Goal: Task Accomplishment & Management: Manage account settings

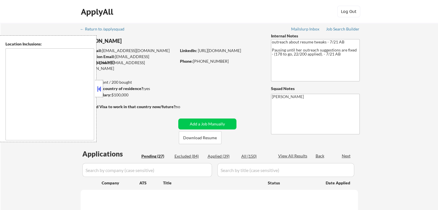
select select ""pending""
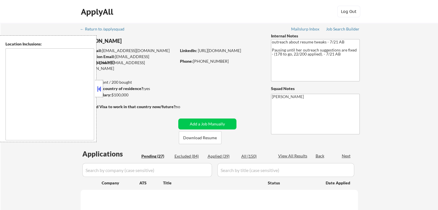
select select ""pending""
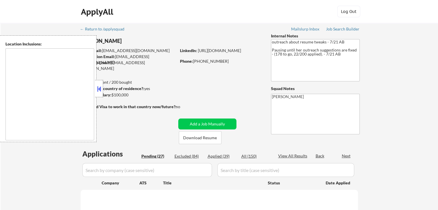
select select ""pending""
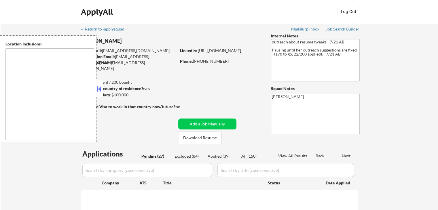
select select ""pending""
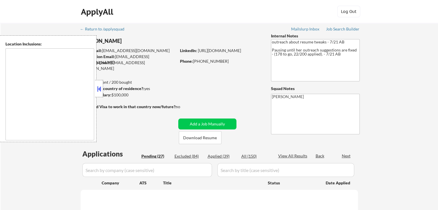
select select ""pending""
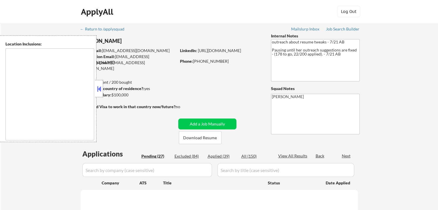
select select ""pending""
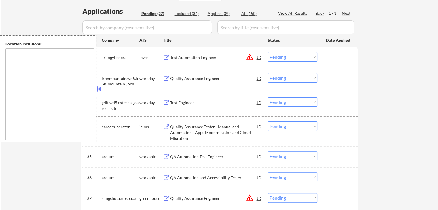
scroll to position [144, 0]
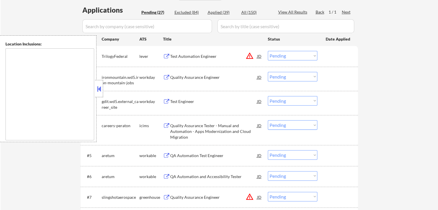
click at [286, 55] on select "Choose an option... Pending Applied Excluded (Questions) Excluded (Expired) Exc…" at bounding box center [293, 56] width 50 height 10
click at [268, 51] on select "Choose an option... Pending Applied Excluded (Questions) Excluded (Expired) Exc…" at bounding box center [293, 56] width 50 height 10
select select ""pending""
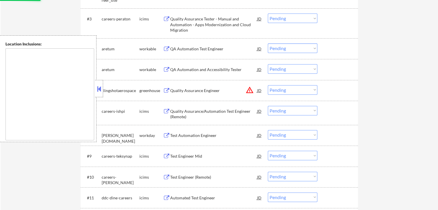
scroll to position [231, 0]
click at [296, 88] on select "Choose an option... Pending Applied Excluded (Questions) Excluded (Expired) Exc…" at bounding box center [293, 90] width 50 height 10
click at [268, 85] on select "Choose an option... Pending Applied Excluded (Questions) Excluded (Expired) Exc…" at bounding box center [293, 90] width 50 height 10
select select ""pending""
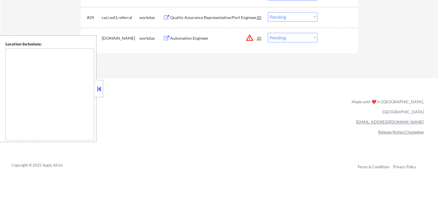
scroll to position [692, 0]
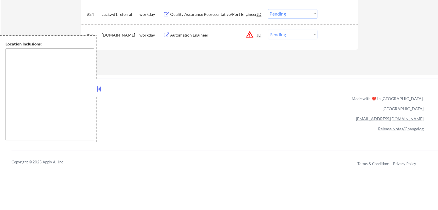
click at [283, 36] on select "Choose an option... Pending Applied Excluded (Questions) Excluded (Expired) Exc…" at bounding box center [293, 35] width 50 height 10
select select ""excluded__location_""
click at [268, 30] on select "Choose an option... Pending Applied Excluded (Questions) Excluded (Expired) Exc…" at bounding box center [293, 35] width 50 height 10
click at [279, 85] on div "ApplyAll Refer & earn free applications 👯‍♀️ Buy ApplyAll as a gift 🎁 About App…" at bounding box center [219, 128] width 438 height 91
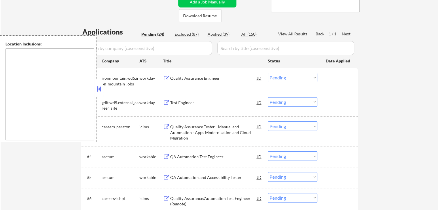
scroll to position [144, 0]
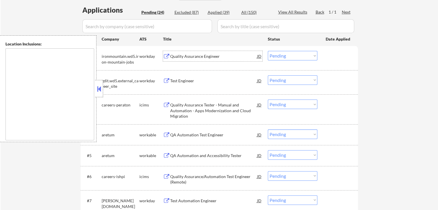
click at [211, 55] on div "Quality Assurance Engineer" at bounding box center [213, 57] width 87 height 6
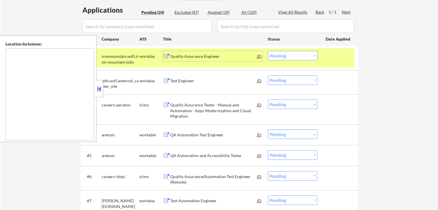
click at [201, 86] on div "Test Engineer" at bounding box center [213, 81] width 87 height 10
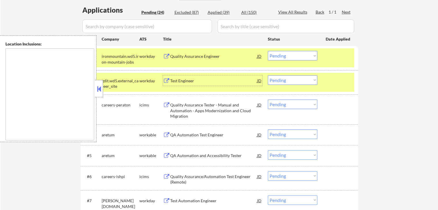
click at [284, 62] on div "#1 ironmountain.wd5.iron-mountain-jobs workday Quality Assurance Engineer JD wa…" at bounding box center [218, 57] width 272 height 19
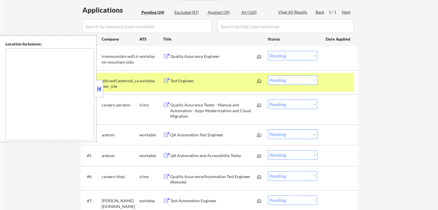
drag, startPoint x: 285, startPoint y: 53, endPoint x: 287, endPoint y: 60, distance: 7.3
click at [285, 53] on select "Choose an option... Pending Applied Excluded (Questions) Excluded (Expired) Exc…" at bounding box center [293, 56] width 50 height 10
select select ""excluded__expired_""
click at [268, 51] on select "Choose an option... Pending Applied Excluded (Questions) Excluded (Expired) Exc…" at bounding box center [293, 56] width 50 height 10
click at [290, 83] on select "Choose an option... Pending Applied Excluded (Questions) Excluded (Expired) Exc…" at bounding box center [293, 81] width 50 height 10
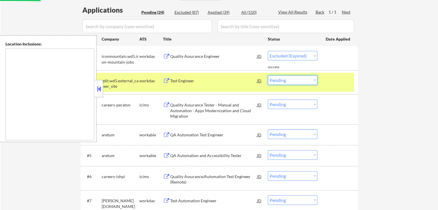
select select ""excluded__expired_""
click at [268, 76] on select "Choose an option... Pending Applied Excluded (Questions) Excluded (Expired) Exc…" at bounding box center [293, 81] width 50 height 10
select select ""pending""
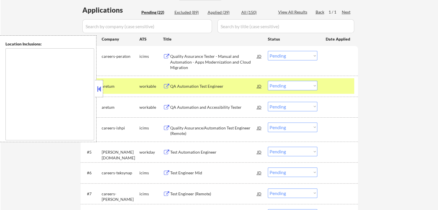
click at [207, 61] on div "Quality Assurance Tester - Manual and Automation - Apps Modernization and Cloud…" at bounding box center [213, 62] width 87 height 17
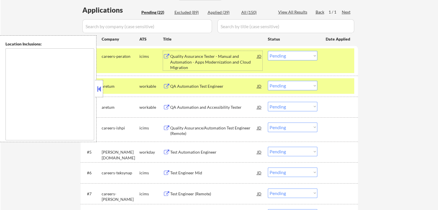
click at [217, 86] on div "QA Automation Test Engineer" at bounding box center [213, 87] width 87 height 6
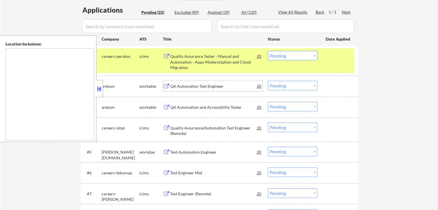
click at [292, 55] on select "Choose an option... Pending Applied Excluded (Questions) Excluded (Expired) Exc…" at bounding box center [293, 56] width 50 height 10
click at [268, 51] on select "Choose an option... Pending Applied Excluded (Questions) Excluded (Expired) Exc…" at bounding box center [293, 56] width 50 height 10
click at [231, 106] on div "QA Automation and Accessibility Tester" at bounding box center [213, 108] width 87 height 6
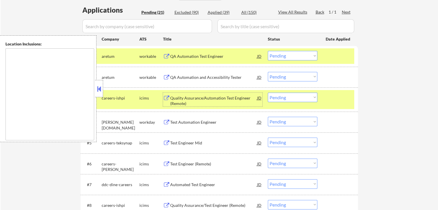
click at [287, 57] on select "Choose an option... Pending Applied Excluded (Questions) Excluded (Expired) Exc…" at bounding box center [293, 56] width 50 height 10
click at [268, 51] on select "Choose an option... Pending Applied Excluded (Questions) Excluded (Expired) Exc…" at bounding box center [293, 56] width 50 height 10
select select ""pending""
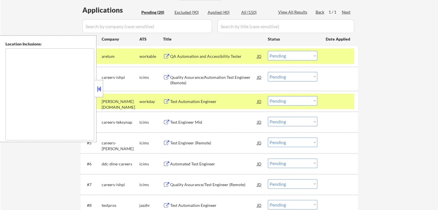
click at [288, 81] on select "Choose an option... Pending Applied Excluded (Questions) Excluded (Expired) Exc…" at bounding box center [293, 77] width 50 height 10
click at [379, 75] on div "← Return to /applysquad Mailslurp Inbox Job Search Builder [PERSON_NAME] User E…" at bounding box center [220, 189] width 438 height 620
drag, startPoint x: 293, startPoint y: 74, endPoint x: 293, endPoint y: 81, distance: 6.7
click at [293, 74] on select "Choose an option... Pending Applied Excluded (Questions) Excluded (Expired) Exc…" at bounding box center [293, 77] width 50 height 10
click at [268, 72] on select "Choose an option... Pending Applied Excluded (Questions) Excluded (Expired) Exc…" at bounding box center [293, 77] width 50 height 10
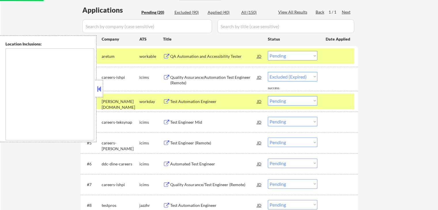
select select ""pending""
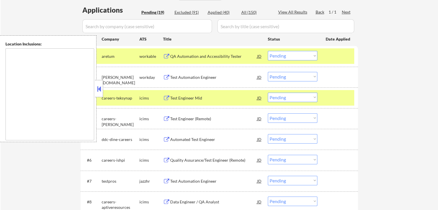
click at [218, 60] on div "QA Automation and Accessibility Tester" at bounding box center [213, 56] width 87 height 10
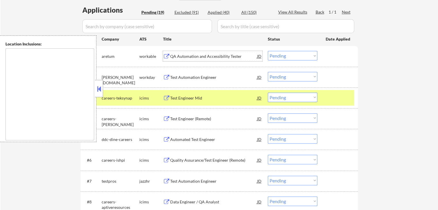
click at [284, 53] on select "Choose an option... Pending Applied Excluded (Questions) Excluded (Expired) Exc…" at bounding box center [293, 56] width 50 height 10
click at [268, 51] on select "Choose an option... Pending Applied Excluded (Questions) Excluded (Expired) Exc…" at bounding box center [293, 56] width 50 height 10
click at [202, 77] on div "Test Automation Engineer" at bounding box center [213, 78] width 87 height 6
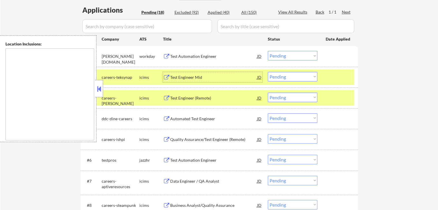
click at [211, 74] on div "Test Engineer Mid" at bounding box center [213, 77] width 87 height 10
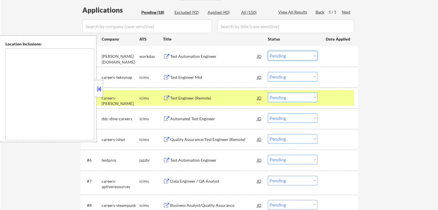
drag, startPoint x: 287, startPoint y: 54, endPoint x: 287, endPoint y: 60, distance: 5.2
click at [287, 54] on select "Choose an option... Pending Applied Excluded (Questions) Excluded (Expired) Exc…" at bounding box center [293, 56] width 50 height 10
click at [268, 51] on select "Choose an option... Pending Applied Excluded (Questions) Excluded (Expired) Exc…" at bounding box center [293, 56] width 50 height 10
click at [220, 95] on div "Test Engineer (Remote)" at bounding box center [213, 98] width 87 height 6
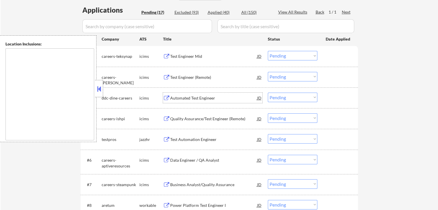
click at [287, 57] on select "Choose an option... Pending Applied Excluded (Questions) Excluded (Expired) Exc…" at bounding box center [293, 56] width 50 height 10
click at [268, 51] on select "Choose an option... Pending Applied Excluded (Questions) Excluded (Expired) Exc…" at bounding box center [293, 56] width 50 height 10
click at [222, 97] on div "Automated Test Engineer" at bounding box center [213, 98] width 87 height 6
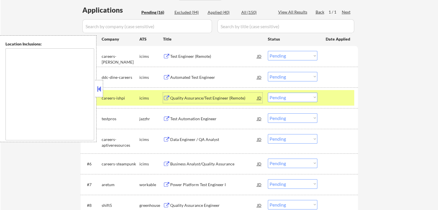
click at [294, 56] on select "Choose an option... Pending Applied Excluded (Questions) Excluded (Expired) Exc…" at bounding box center [293, 56] width 50 height 10
click at [268, 51] on select "Choose an option... Pending Applied Excluded (Questions) Excluded (Expired) Exc…" at bounding box center [293, 56] width 50 height 10
click at [220, 100] on div "Quality Assurance/Test Engineer (Remote)" at bounding box center [213, 98] width 87 height 6
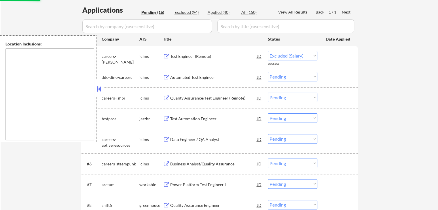
select select ""pending""
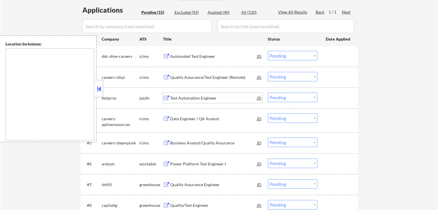
drag, startPoint x: 288, startPoint y: 75, endPoint x: 293, endPoint y: 80, distance: 6.5
click at [289, 77] on select "Choose an option... Pending Applied Excluded (Questions) Excluded (Expired) Exc…" at bounding box center [293, 77] width 50 height 10
click at [268, 72] on select "Choose an option... Pending Applied Excluded (Questions) Excluded (Expired) Exc…" at bounding box center [293, 77] width 50 height 10
click at [214, 98] on div "Test Automation Engineer" at bounding box center [213, 98] width 87 height 6
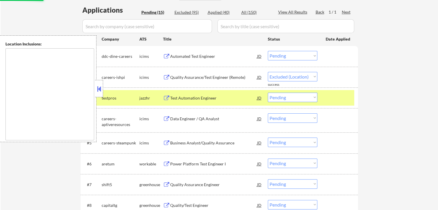
select select ""pending""
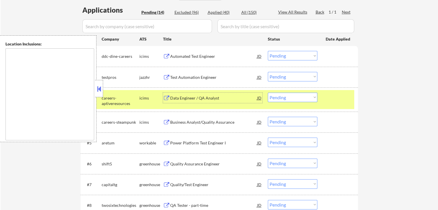
click at [286, 52] on select "Choose an option... Pending Applied Excluded (Questions) Excluded (Expired) Exc…" at bounding box center [293, 56] width 50 height 10
click at [268, 51] on select "Choose an option... Pending Applied Excluded (Questions) Excluded (Expired) Exc…" at bounding box center [293, 56] width 50 height 10
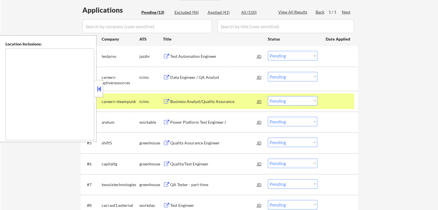
click at [289, 52] on select "Choose an option... Pending Applied Excluded (Questions) Excluded (Expired) Exc…" at bounding box center [293, 56] width 50 height 10
click at [268, 51] on select "Choose an option... Pending Applied Excluded (Questions) Excluded (Expired) Exc…" at bounding box center [293, 56] width 50 height 10
select select ""pending""
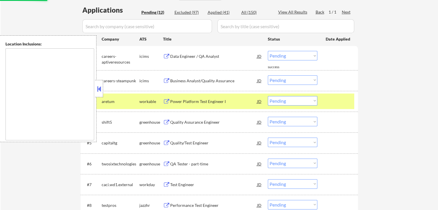
click at [201, 57] on div "Data Engineer / QA Analyst" at bounding box center [213, 57] width 87 height 6
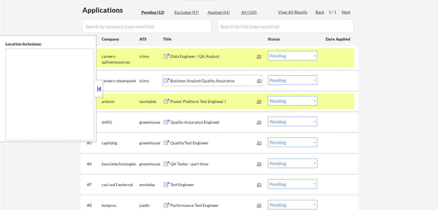
click at [221, 81] on div "Business Analyst/Quality Assurance" at bounding box center [213, 81] width 87 height 6
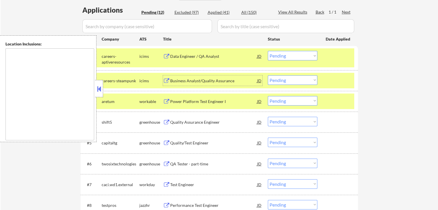
drag, startPoint x: 295, startPoint y: 78, endPoint x: 295, endPoint y: 83, distance: 5.5
click at [295, 80] on select "Choose an option... Pending Applied Excluded (Questions) Excluded (Expired) Exc…" at bounding box center [293, 81] width 50 height 10
click at [268, 76] on select "Choose an option... Pending Applied Excluded (Questions) Excluded (Expired) Exc…" at bounding box center [293, 81] width 50 height 10
click at [208, 101] on div "Power Platform Test Engineer I" at bounding box center [213, 102] width 87 height 6
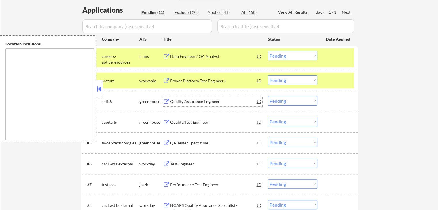
drag, startPoint x: 287, startPoint y: 81, endPoint x: 287, endPoint y: 84, distance: 3.2
click at [287, 81] on select "Choose an option... Pending Applied Excluded (Questions) Excluded (Expired) Exc…" at bounding box center [293, 81] width 50 height 10
click at [268, 76] on select "Choose an option... Pending Applied Excluded (Questions) Excluded (Expired) Exc…" at bounding box center [293, 81] width 50 height 10
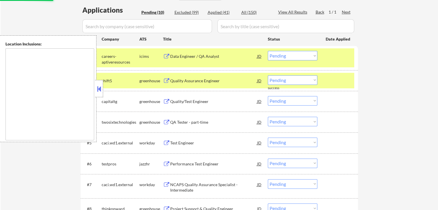
click at [209, 80] on div "Quality Assurance Engineer" at bounding box center [213, 81] width 87 height 6
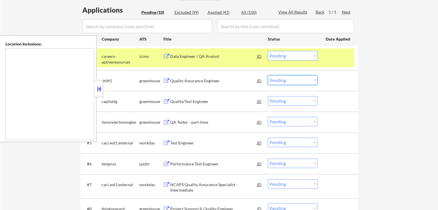
drag, startPoint x: 288, startPoint y: 81, endPoint x: 288, endPoint y: 84, distance: 3.5
click at [288, 82] on select "Choose an option... Pending Applied Excluded (Questions) Excluded (Expired) Exc…" at bounding box center [293, 81] width 50 height 10
click at [268, 76] on select "Choose an option... Pending Applied Excluded (Questions) Excluded (Expired) Exc…" at bounding box center [293, 81] width 50 height 10
click at [216, 101] on div "Quality/Test Engineer" at bounding box center [213, 102] width 87 height 6
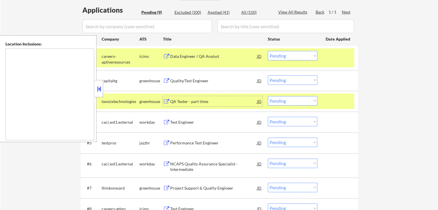
click at [296, 80] on select "Choose an option... Pending Applied Excluded (Questions) Excluded (Expired) Exc…" at bounding box center [293, 81] width 50 height 10
click at [268, 76] on select "Choose an option... Pending Applied Excluded (Questions) Excluded (Expired) Exc…" at bounding box center [293, 81] width 50 height 10
click at [227, 103] on div "QA Tester - part-time" at bounding box center [213, 102] width 87 height 6
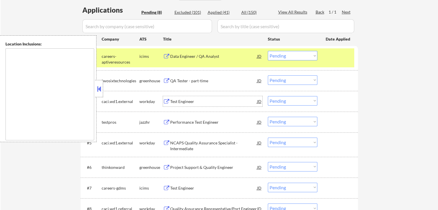
click at [290, 79] on select "Choose an option... Pending Applied Excluded (Questions) Excluded (Expired) Exc…" at bounding box center [293, 81] width 50 height 10
click at [268, 76] on select "Choose an option... Pending Applied Excluded (Questions) Excluded (Expired) Exc…" at bounding box center [293, 81] width 50 height 10
click at [212, 104] on div "Test Engineer" at bounding box center [213, 101] width 87 height 10
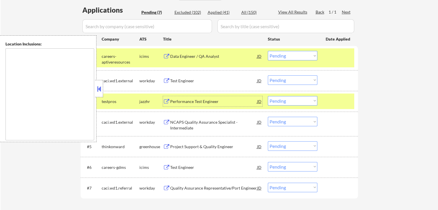
click at [292, 81] on select "Choose an option... Pending Applied Excluded (Questions) Excluded (Expired) Exc…" at bounding box center [293, 81] width 50 height 10
click at [268, 76] on select "Choose an option... Pending Applied Excluded (Questions) Excluded (Expired) Exc…" at bounding box center [293, 81] width 50 height 10
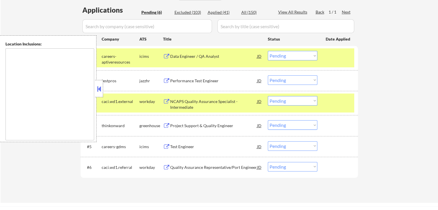
click at [217, 83] on div "Performance Test Engineer" at bounding box center [213, 81] width 87 height 6
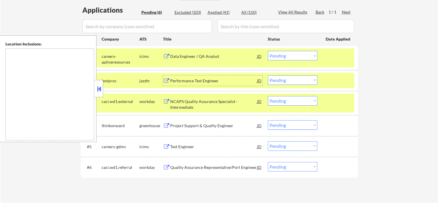
click at [294, 80] on select "Choose an option... Pending Applied Excluded (Questions) Excluded (Expired) Exc…" at bounding box center [293, 81] width 50 height 10
click at [268, 76] on select "Choose an option... Pending Applied Excluded (Questions) Excluded (Expired) Exc…" at bounding box center [293, 81] width 50 height 10
click at [230, 103] on div "NCAPS Quality Assurance Specialist - Intermediate" at bounding box center [213, 104] width 87 height 11
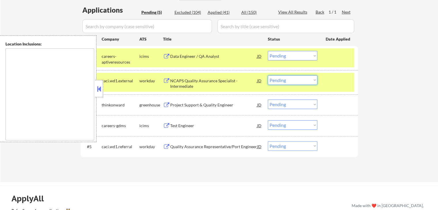
drag, startPoint x: 293, startPoint y: 76, endPoint x: 293, endPoint y: 84, distance: 8.6
click at [293, 76] on select "Choose an option... Pending Applied Excluded (Questions) Excluded (Expired) Exc…" at bounding box center [293, 81] width 50 height 10
click at [268, 76] on select "Choose an option... Pending Applied Excluded (Questions) Excluded (Expired) Exc…" at bounding box center [293, 81] width 50 height 10
select select ""pending""
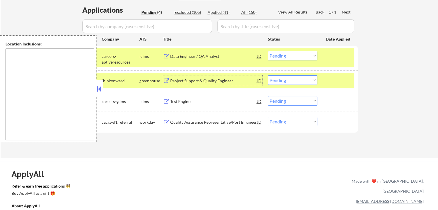
click at [199, 78] on div "Project Support & Quality Engineer" at bounding box center [213, 81] width 87 height 6
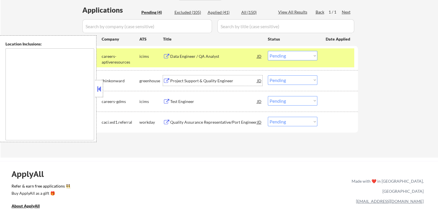
drag, startPoint x: 293, startPoint y: 55, endPoint x: 289, endPoint y: 59, distance: 5.3
click at [292, 56] on select "Choose an option... Pending Applied Excluded (Questions) Excluded (Expired) Exc…" at bounding box center [293, 56] width 50 height 10
click at [268, 51] on select "Choose an option... Pending Applied Excluded (Questions) Excluded (Expired) Exc…" at bounding box center [293, 56] width 50 height 10
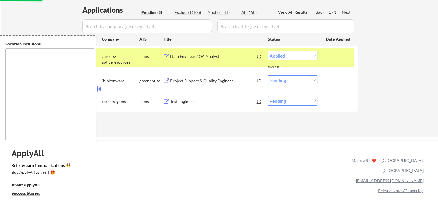
select select ""pending""
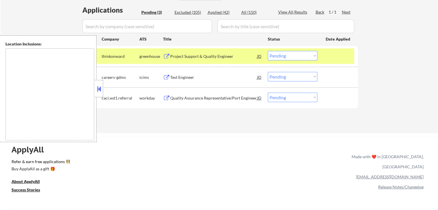
click at [210, 79] on div "Test Engineer" at bounding box center [213, 78] width 87 height 6
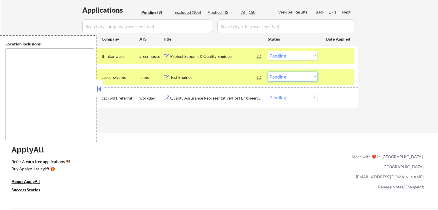
drag, startPoint x: 293, startPoint y: 73, endPoint x: 291, endPoint y: 79, distance: 6.7
click at [292, 73] on select "Choose an option... Pending Applied Excluded (Questions) Excluded (Expired) Exc…" at bounding box center [293, 77] width 50 height 10
click at [268, 72] on select "Choose an option... Pending Applied Excluded (Questions) Excluded (Expired) Exc…" at bounding box center [293, 77] width 50 height 10
click at [225, 100] on div "Quality Assurance Representative/Port Engineer" at bounding box center [213, 98] width 87 height 6
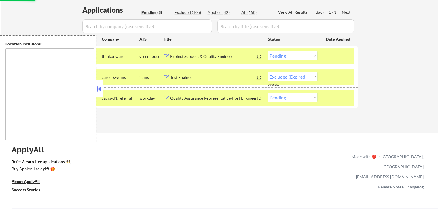
select select ""pending""
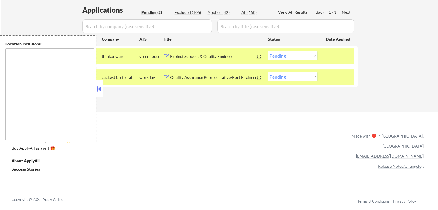
click at [283, 59] on select "Choose an option... Pending Applied Excluded (Questions) Excluded (Expired) Exc…" at bounding box center [293, 56] width 50 height 10
click at [268, 51] on select "Choose an option... Pending Applied Excluded (Questions) Excluded (Expired) Exc…" at bounding box center [293, 56] width 50 height 10
select select ""pending""
